Goal: Find specific page/section

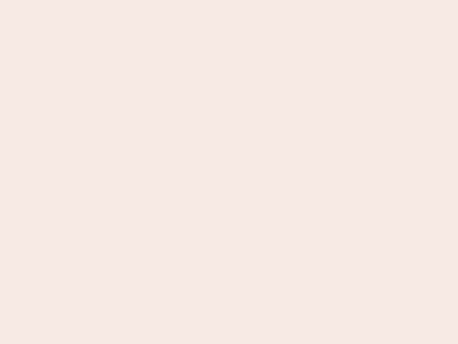
click at [229, 172] on nb-app "Almost there Thank you for registering for Newbook. Your account is under revie…" at bounding box center [229, 172] width 458 height 344
click at [229, 0] on nb-app "Almost there Thank you for registering for Newbook. Your account is under revie…" at bounding box center [229, 172] width 458 height 344
click at [245, 0] on nb-app "Almost there Thank you for registering for Newbook. Your account is under revie…" at bounding box center [229, 172] width 458 height 344
click at [229, 172] on nb-app "Almost there Thank you for registering for Newbook. Your account is under revie…" at bounding box center [229, 172] width 458 height 344
click at [229, 0] on nb-app "Almost there Thank you for registering for Newbook. Your account is under revie…" at bounding box center [229, 172] width 458 height 344
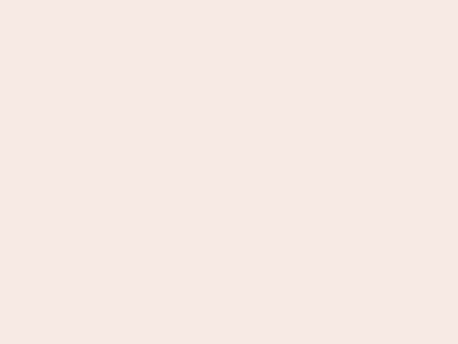
click at [160, 0] on nb-app "Almost there Thank you for registering for Newbook. Your account is under revie…" at bounding box center [229, 172] width 458 height 344
click at [229, 172] on nb-app "Almost there Thank you for registering for Newbook. Your account is under revie…" at bounding box center [229, 172] width 458 height 344
click at [229, 0] on nb-app "Almost there Thank you for registering for Newbook. Your account is under revie…" at bounding box center [229, 172] width 458 height 344
click at [160, 0] on nb-app "Almost there Thank you for registering for Newbook. Your account is under revie…" at bounding box center [229, 172] width 458 height 344
click at [229, 172] on nb-app "Almost there Thank you for registering for Newbook. Your account is under revie…" at bounding box center [229, 172] width 458 height 344
